Goal: Task Accomplishment & Management: Complete application form

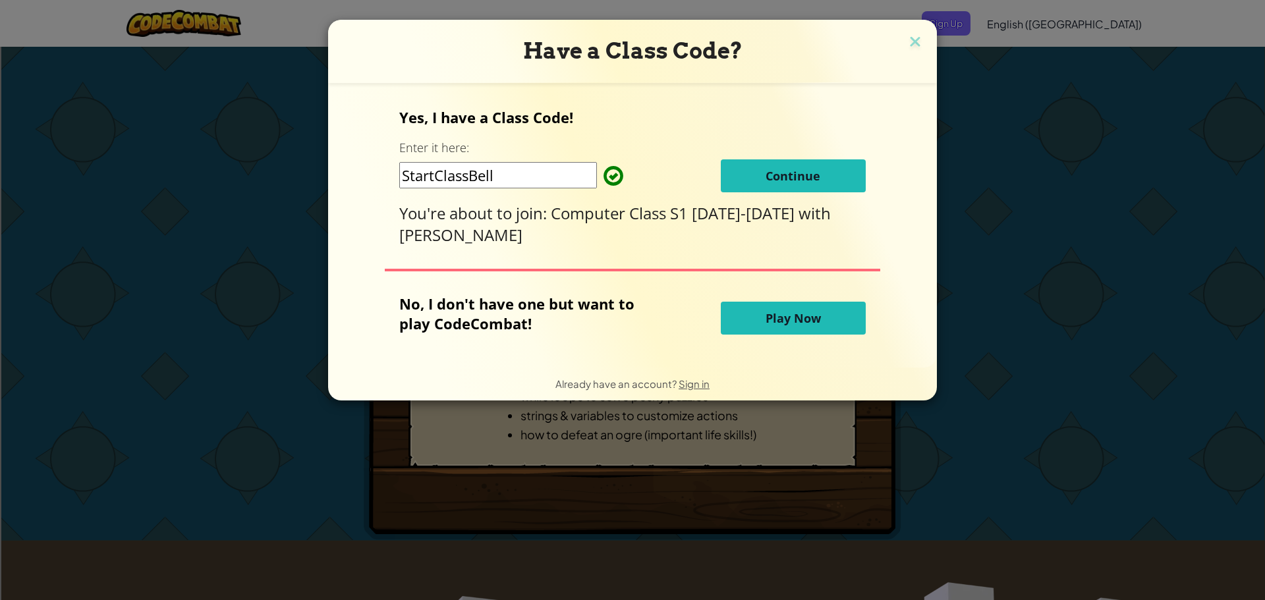
click at [798, 182] on span "Continue" at bounding box center [792, 176] width 55 height 16
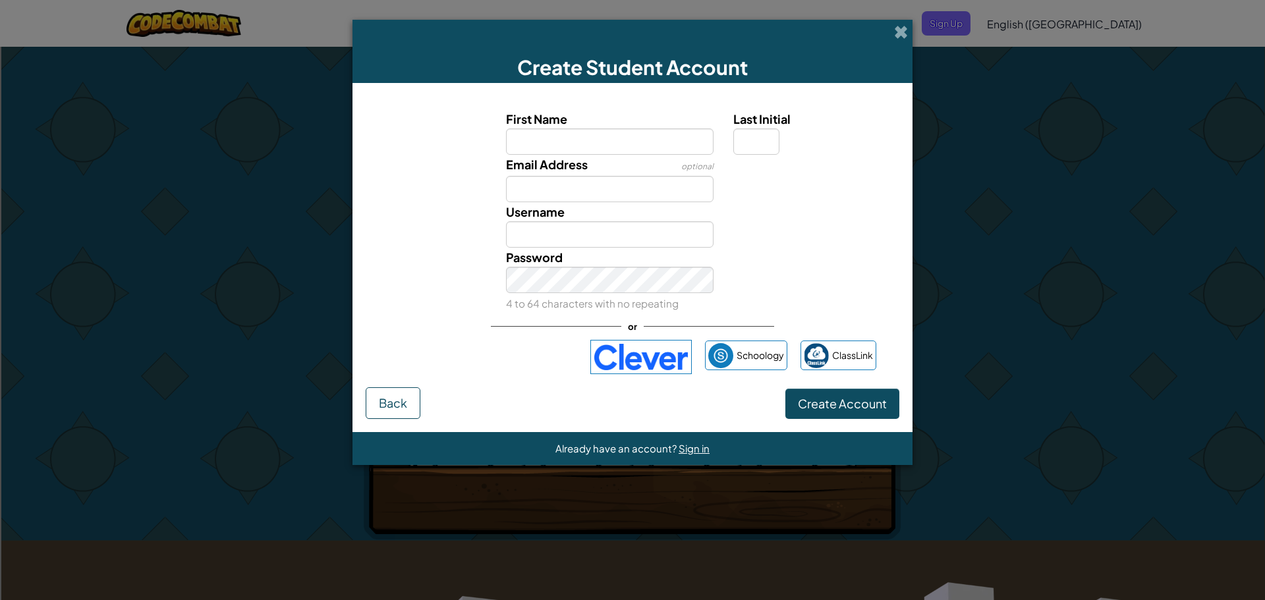
drag, startPoint x: 709, startPoint y: 454, endPoint x: 697, endPoint y: 457, distance: 12.9
click at [697, 457] on div "Already have an account? Sign in" at bounding box center [632, 448] width 560 height 33
click at [690, 453] on span "Sign in" at bounding box center [693, 448] width 31 height 13
